Goal: Obtain resource: Obtain resource

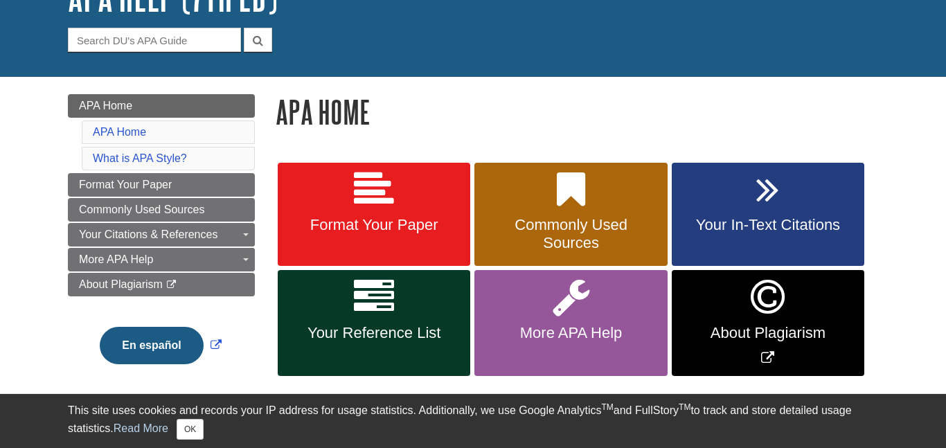
scroll to position [114, 0]
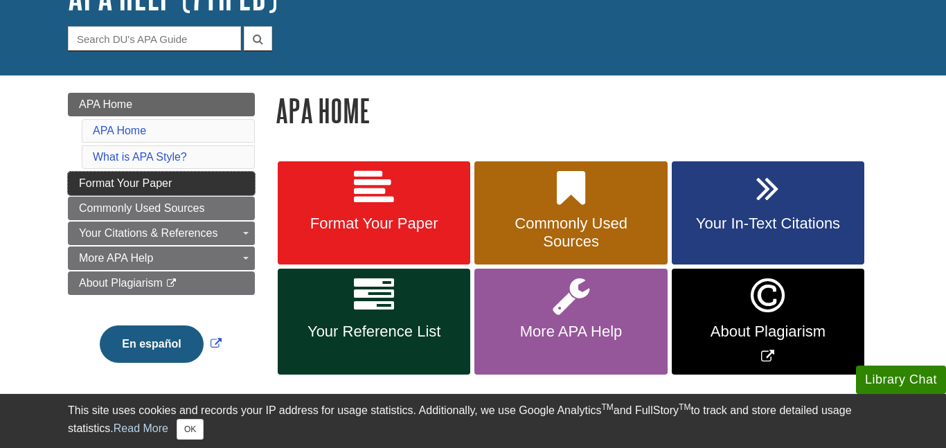
click at [220, 172] on link "Format Your Paper" at bounding box center [161, 184] width 187 height 24
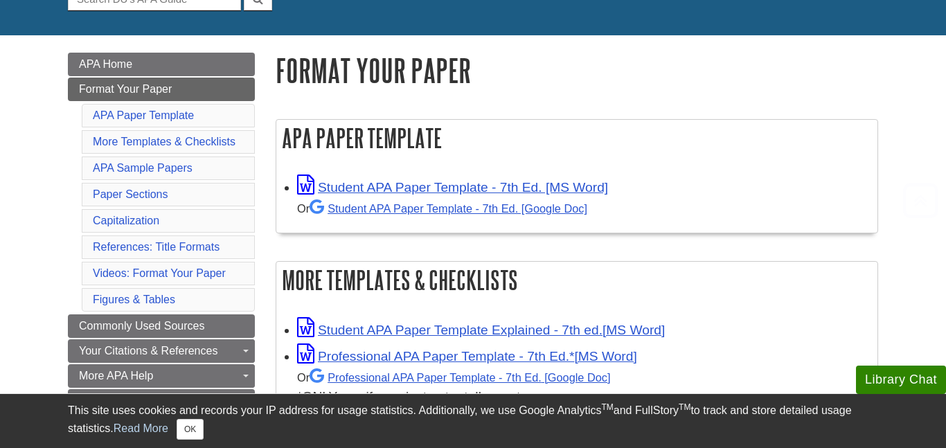
scroll to position [160, 0]
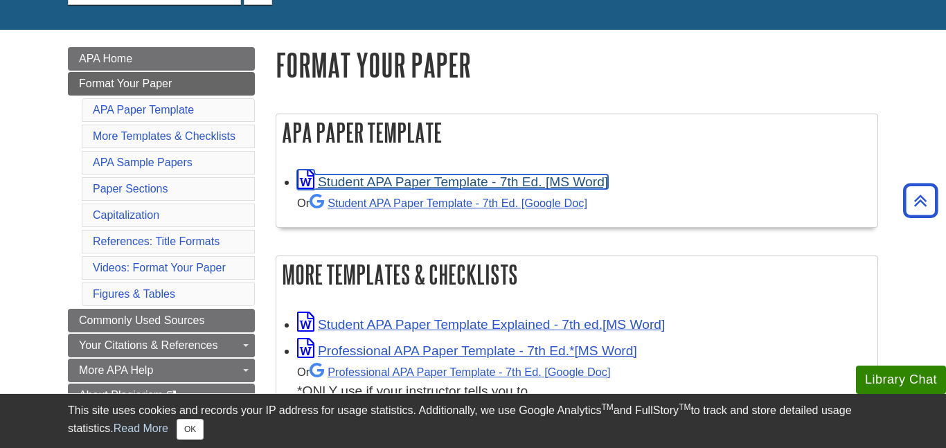
click at [416, 183] on link "Student APA Paper Template - 7th Ed. [MS Word]" at bounding box center [452, 182] width 311 height 15
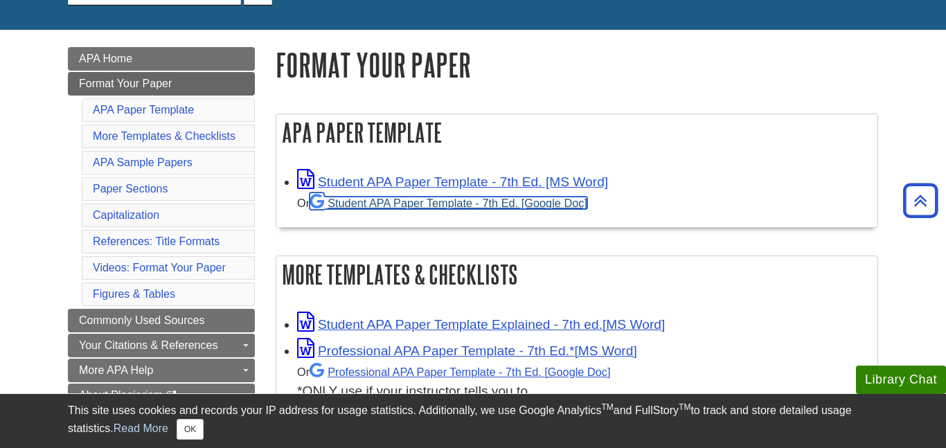
click at [420, 203] on link "Student APA Paper Template - 7th Ed. [Google Doc]" at bounding box center [449, 203] width 278 height 12
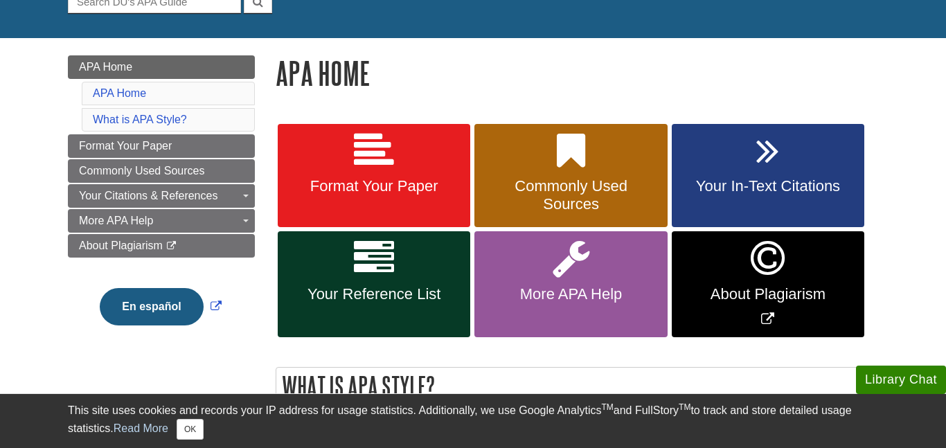
scroll to position [153, 0]
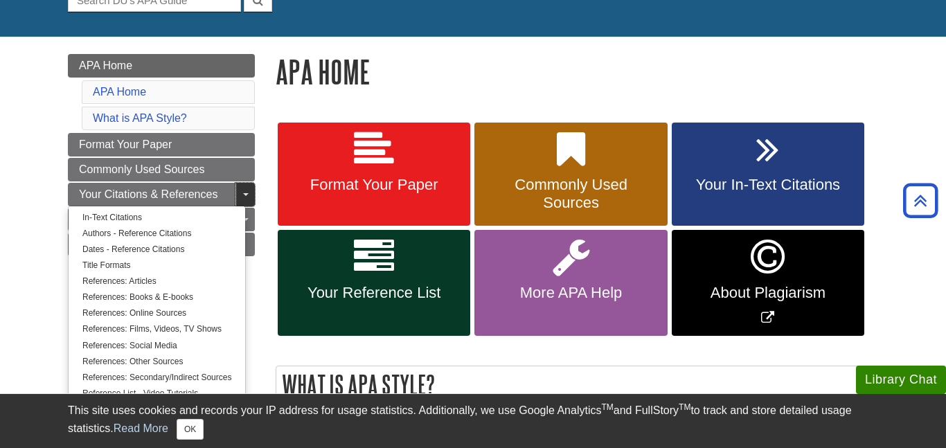
click at [251, 191] on link "Toggle Dropdown" at bounding box center [245, 195] width 19 height 24
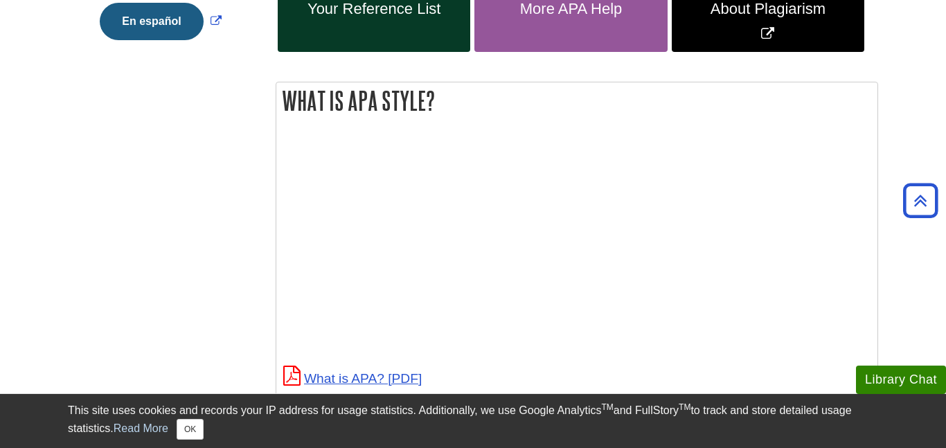
scroll to position [441, 0]
